Goal: Contribute content: Add original content to the website for others to see

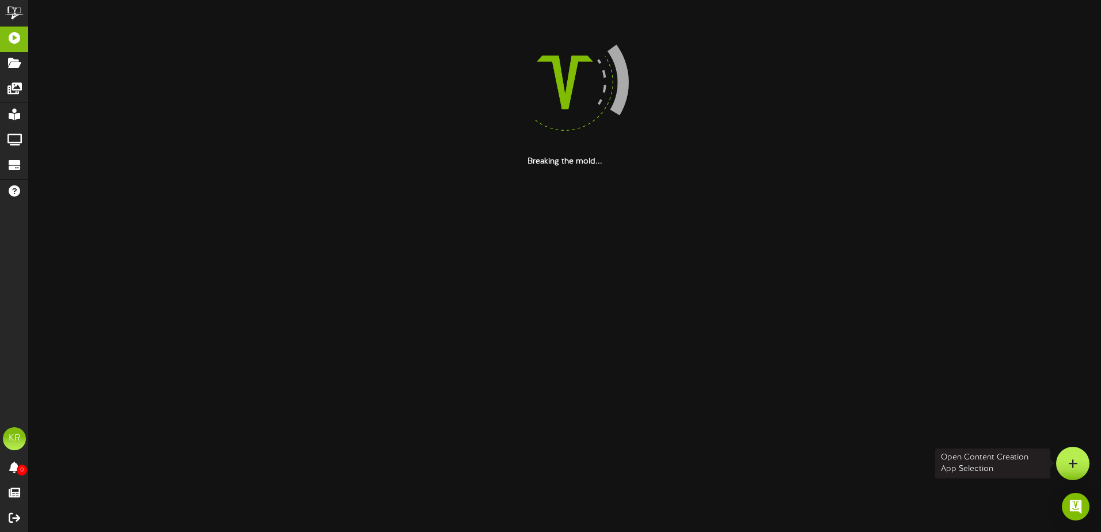
click at [1065, 468] on div at bounding box center [1072, 463] width 33 height 33
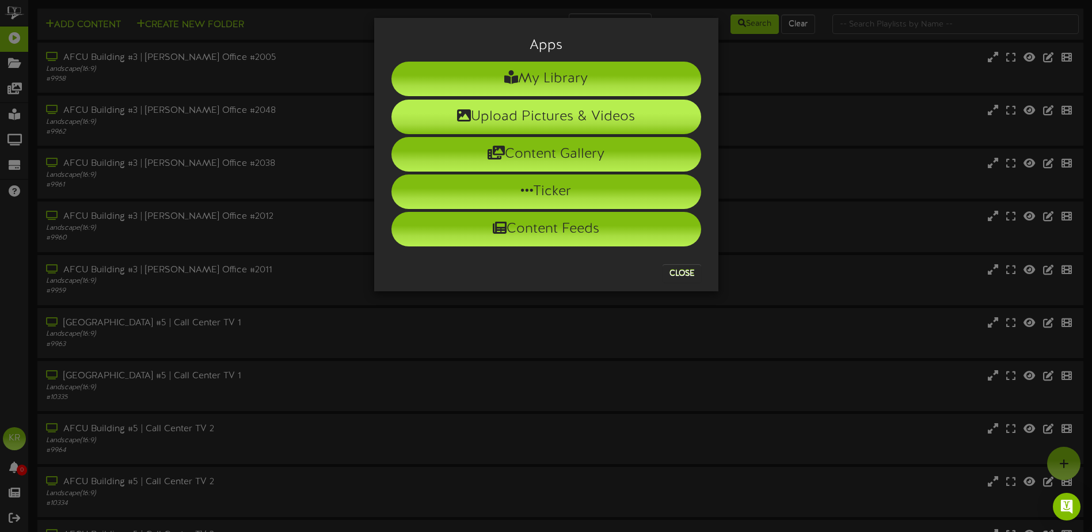
click at [479, 115] on li "Upload Pictures & Videos" at bounding box center [547, 117] width 310 height 35
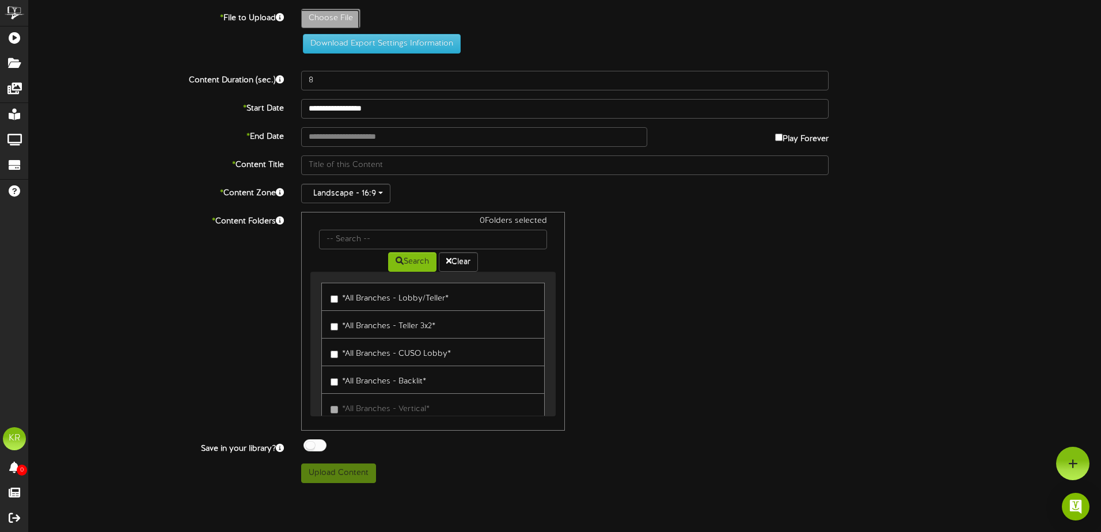
type input "**********"
type input "ActivelisteningSep1"
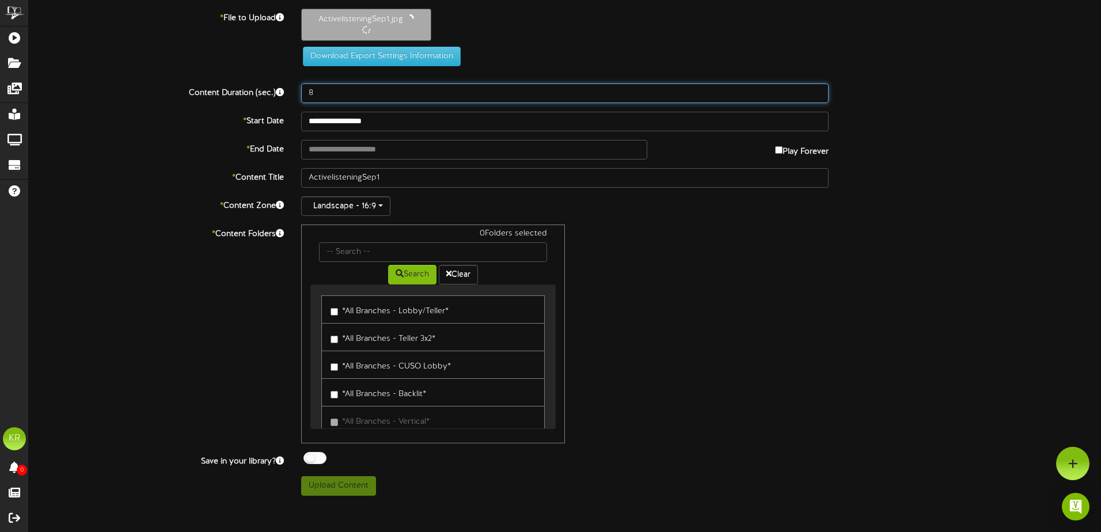
drag, startPoint x: 309, startPoint y: 89, endPoint x: 255, endPoint y: 94, distance: 54.4
click at [269, 92] on div "Content Duration (sec.) 8" at bounding box center [564, 93] width 1089 height 20
type input "30"
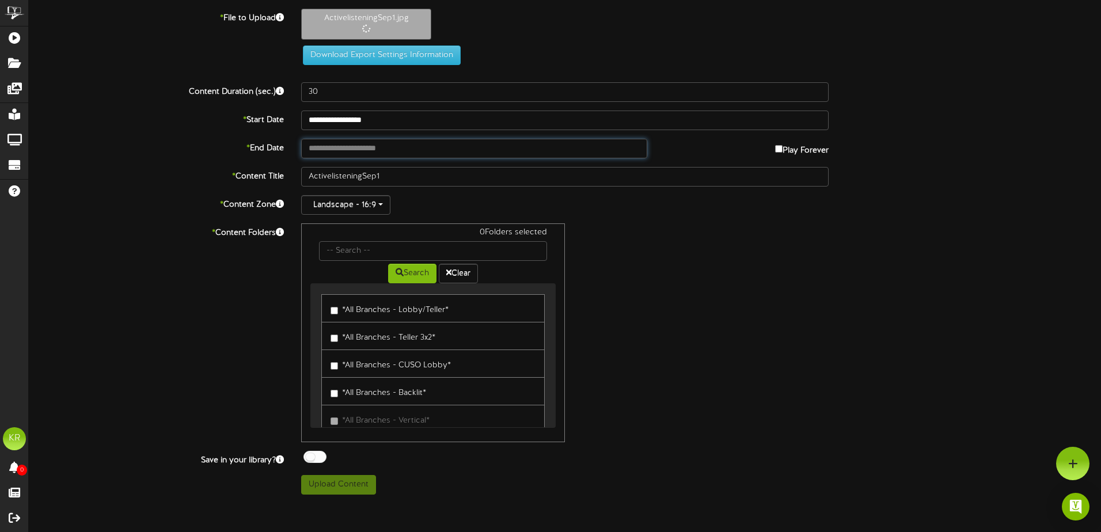
click at [348, 144] on input "text" at bounding box center [474, 149] width 346 height 20
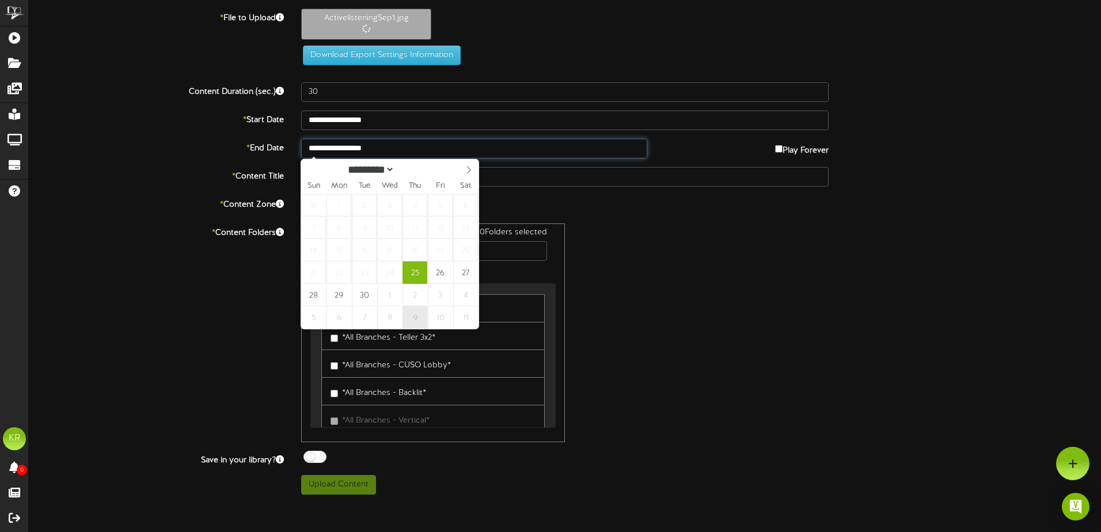
type input "**********"
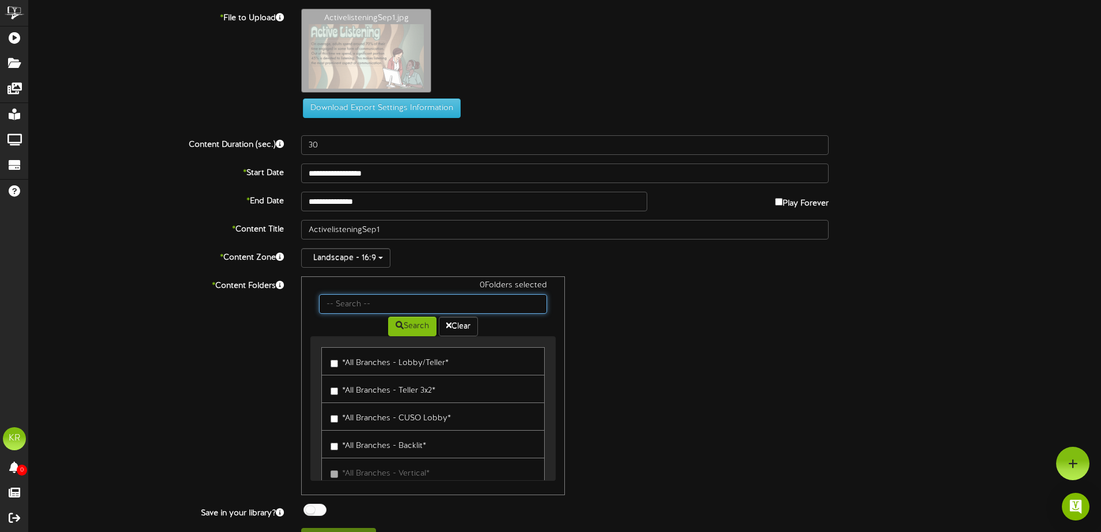
click at [374, 248] on div "**********" at bounding box center [565, 278] width 1072 height 539
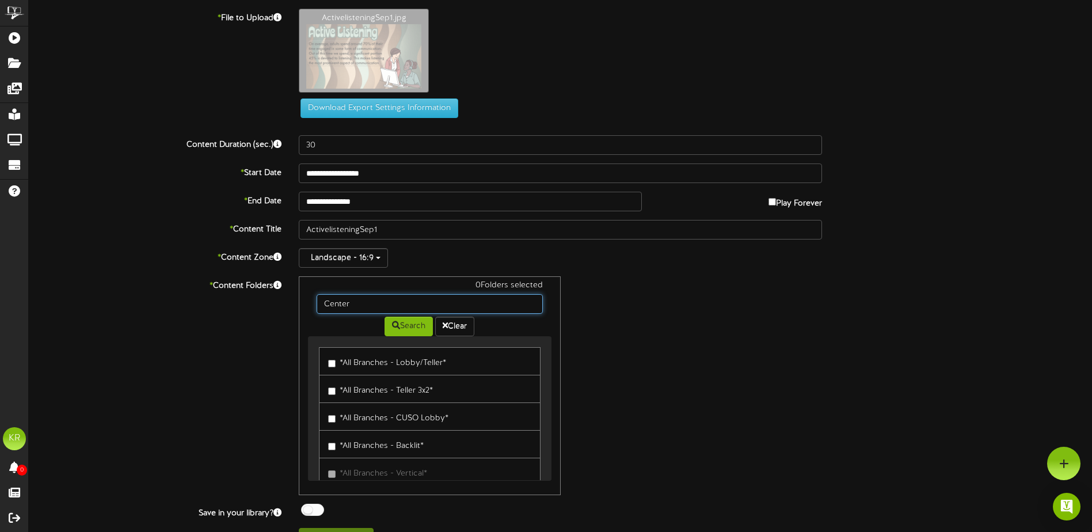
type input "Center"
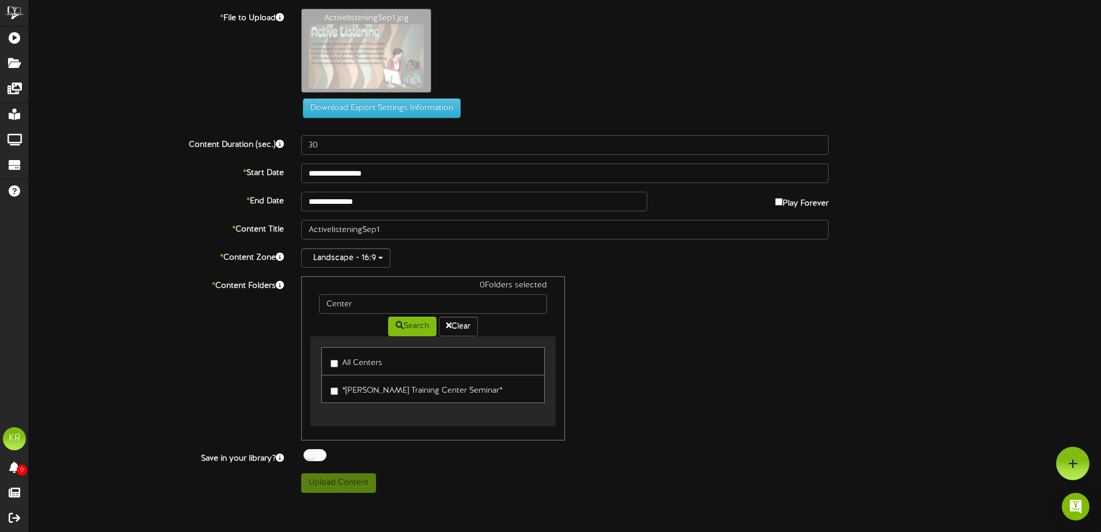
click at [370, 358] on label "All Centers" at bounding box center [357, 362] width 52 height 16
click at [319, 450] on div at bounding box center [314, 455] width 23 height 12
click at [329, 481] on button "Upload Content" at bounding box center [338, 483] width 75 height 20
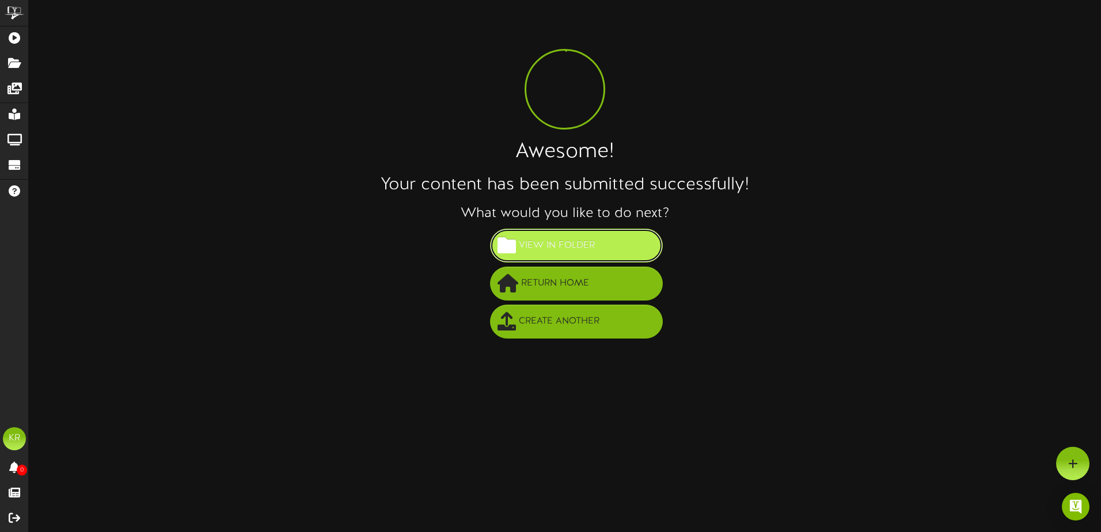
click at [552, 248] on span "View in Folder" at bounding box center [557, 245] width 82 height 19
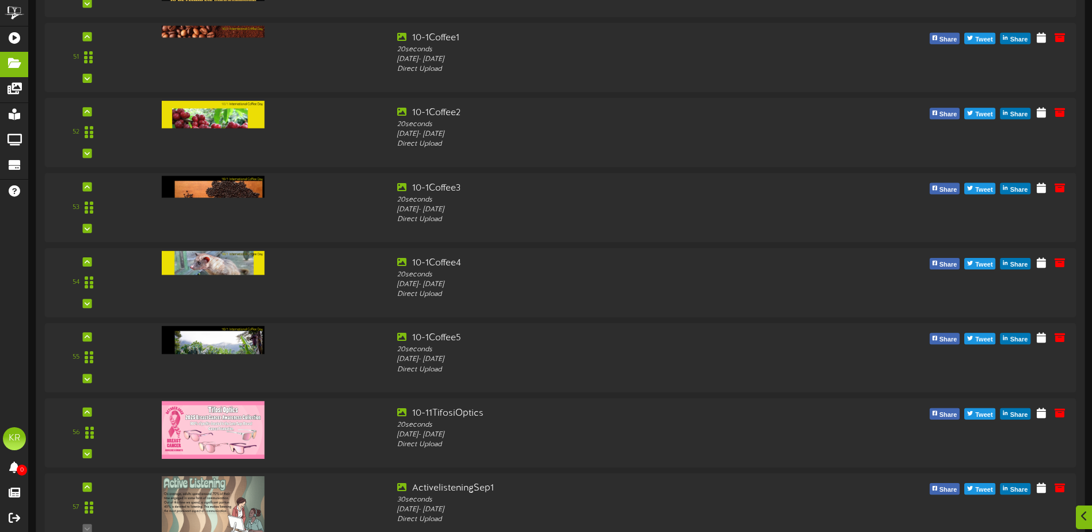
scroll to position [3925, 0]
